Goal: Find specific fact: Find specific fact

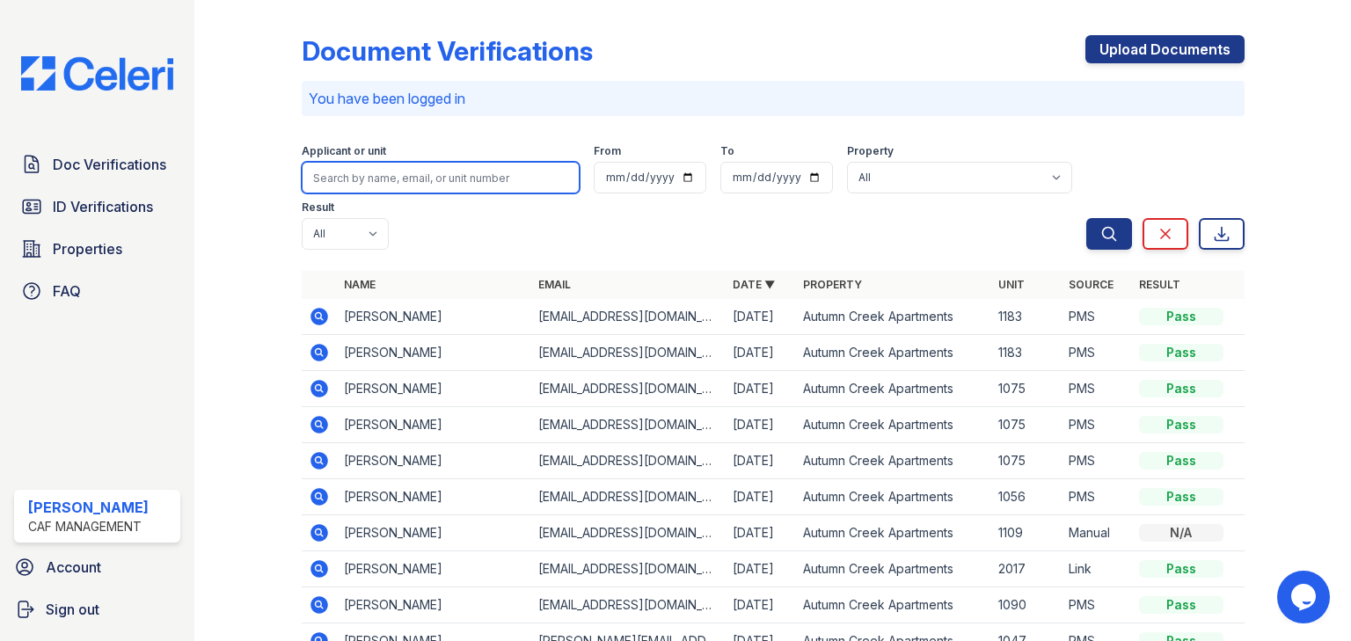
click at [374, 184] on input "search" at bounding box center [441, 178] width 278 height 32
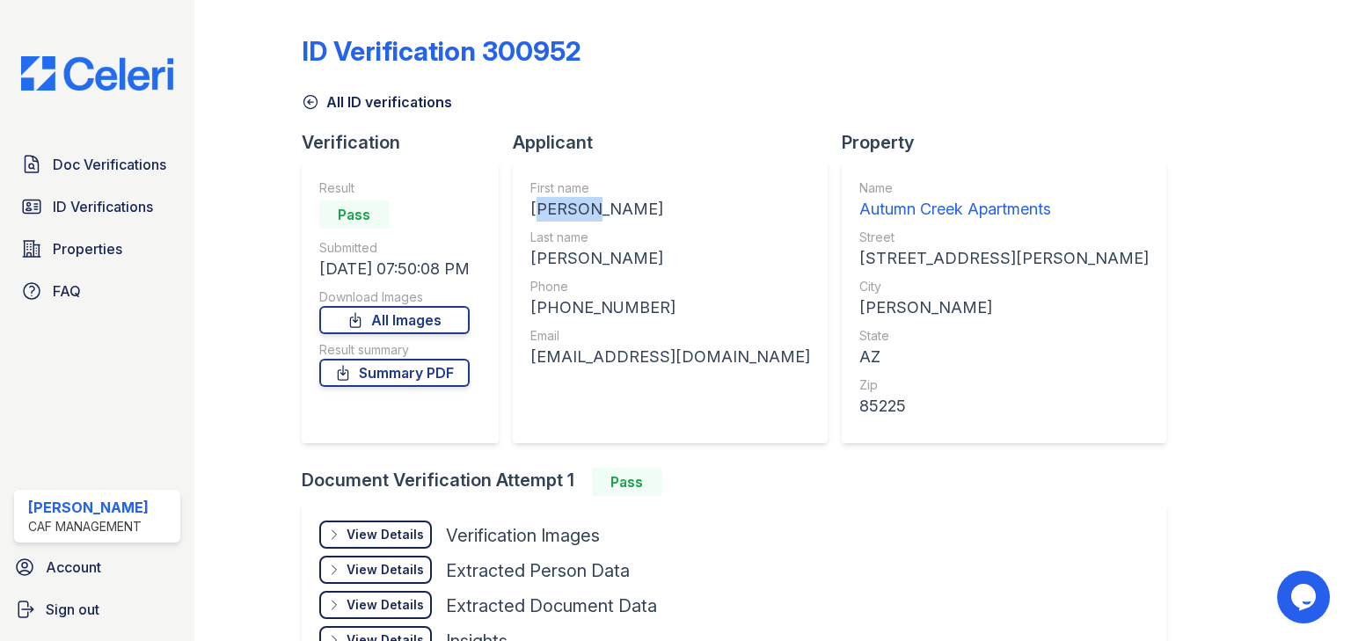
drag, startPoint x: 595, startPoint y: 208, endPoint x: 516, endPoint y: 208, distance: 79.1
click at [516, 208] on div "First name JAMEEL RESHAWN Last name JOHNSON Phone +14807734876 Email jameeljohn…" at bounding box center [670, 302] width 315 height 281
copy div "JAMEEL"
drag, startPoint x: 610, startPoint y: 260, endPoint x: 529, endPoint y: 251, distance: 81.5
click at [529, 251] on div "First name JAMEEL RESHAWN Last name JOHNSON Phone +14807734876 Email jameeljohn…" at bounding box center [670, 302] width 315 height 281
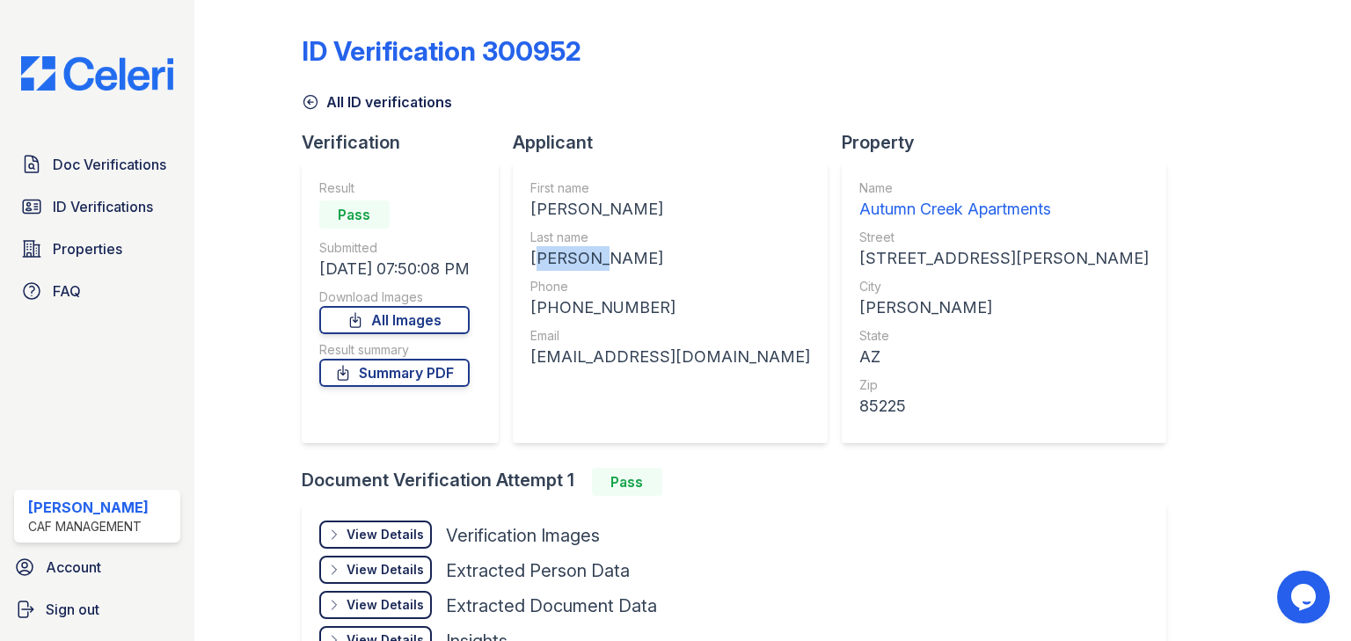
copy div "JOHNSON"
drag, startPoint x: 644, startPoint y: 306, endPoint x: 545, endPoint y: 307, distance: 98.5
click at [545, 307] on div "+14807734876" at bounding box center [670, 307] width 280 height 25
copy div "14807734876"
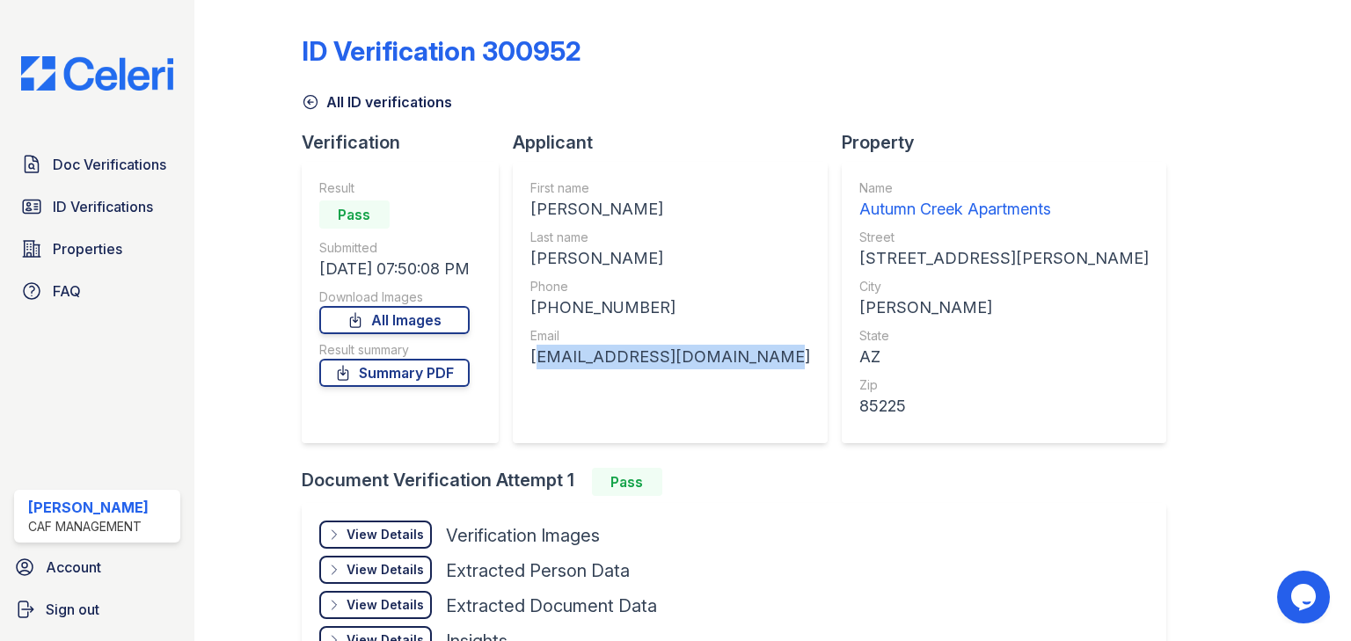
drag, startPoint x: 757, startPoint y: 359, endPoint x: 532, endPoint y: 363, distance: 225.2
click at [532, 363] on div "First name JAMEEL RESHAWN Last name JOHNSON Phone +14807734876 Email jameeljohn…" at bounding box center [670, 302] width 315 height 281
copy div "jameeljohnson203@gmail.com"
